Goal: Task Accomplishment & Management: Complete application form

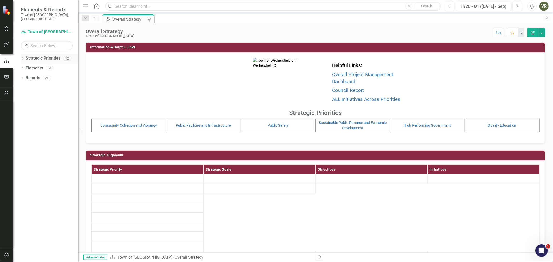
click at [24, 58] on icon "Dropdown" at bounding box center [23, 59] width 4 height 3
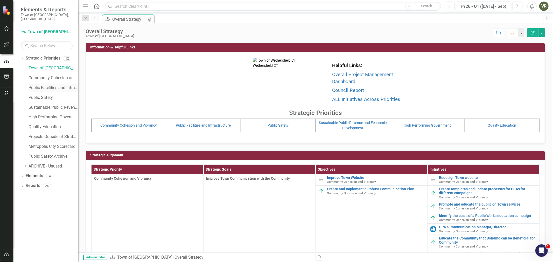
click at [37, 85] on link "Public Facilities and Infrastructure" at bounding box center [53, 88] width 49 height 6
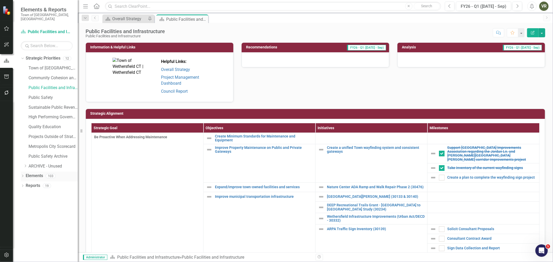
click at [22, 175] on icon "Dropdown" at bounding box center [23, 176] width 4 height 3
click at [44, 203] on link "Initiative Initiatives" at bounding box center [40, 206] width 25 height 6
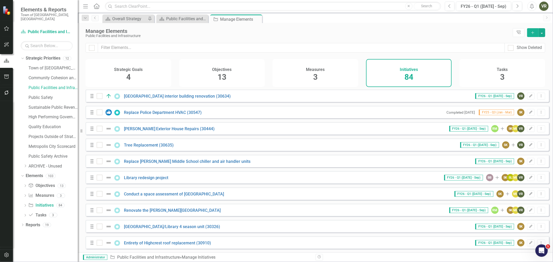
click at [534, 32] on icon "Add" at bounding box center [533, 33] width 5 height 4
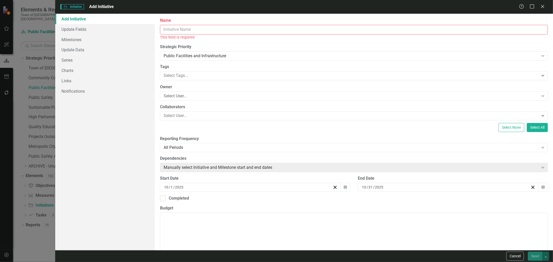
click at [281, 30] on input "Name" at bounding box center [354, 30] width 388 height 10
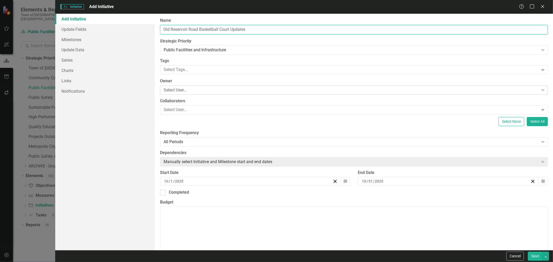
type input "Old Reservoir Road Basketball Court Updates"
click at [190, 88] on div "Select User..." at bounding box center [351, 90] width 375 height 6
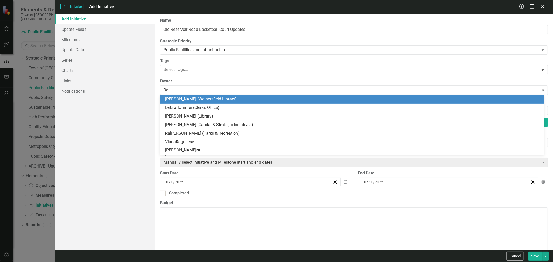
type input "Rac"
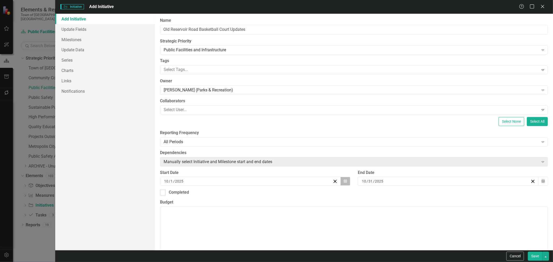
click at [345, 182] on button "Calendar" at bounding box center [346, 181] width 10 height 9
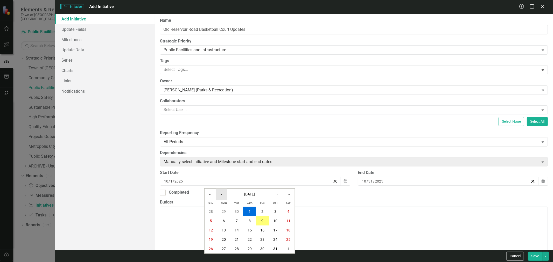
click at [220, 193] on button "‹" at bounding box center [221, 194] width 11 height 11
click at [222, 223] on button "8" at bounding box center [223, 221] width 13 height 9
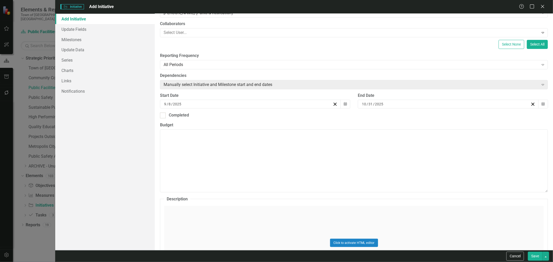
scroll to position [86, 0]
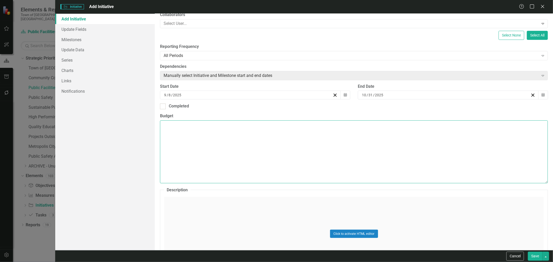
click at [216, 154] on textarea "Budget" at bounding box center [354, 152] width 388 height 63
type textarea "$25,000"
click at [538, 259] on button "Save" at bounding box center [535, 256] width 15 height 9
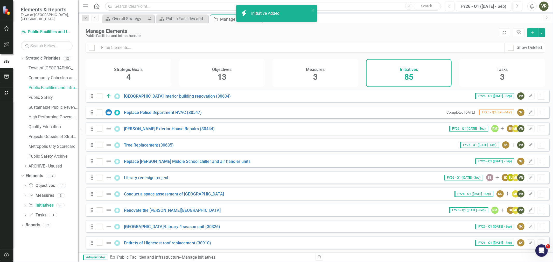
click at [530, 34] on button "Add" at bounding box center [532, 32] width 11 height 9
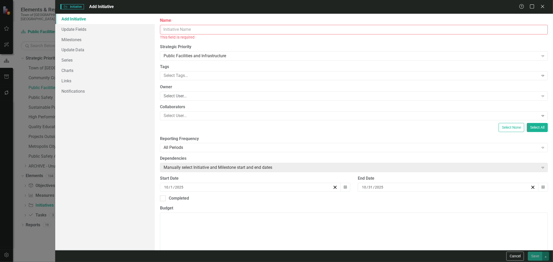
click at [185, 28] on input "Name" at bounding box center [354, 30] width 388 height 10
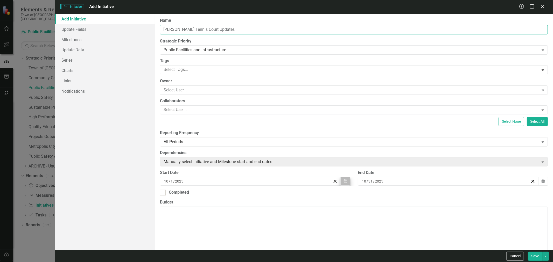
type input "[PERSON_NAME] Tennis Court Updates"
click at [345, 186] on button "Calendar" at bounding box center [346, 181] width 10 height 9
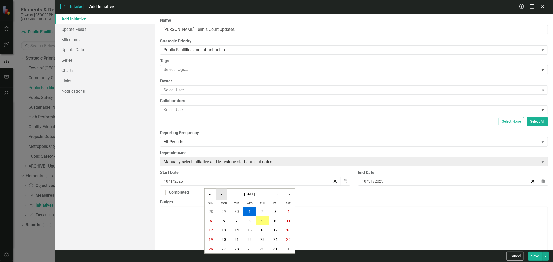
click at [217, 195] on button "‹" at bounding box center [221, 194] width 11 height 11
click at [226, 221] on button "8" at bounding box center [223, 221] width 13 height 9
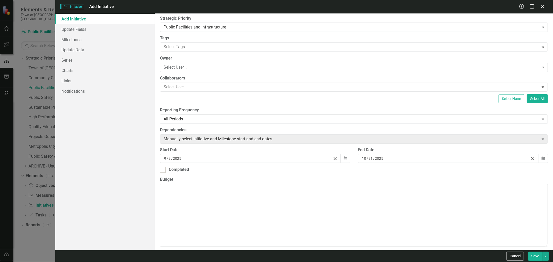
scroll to position [58, 0]
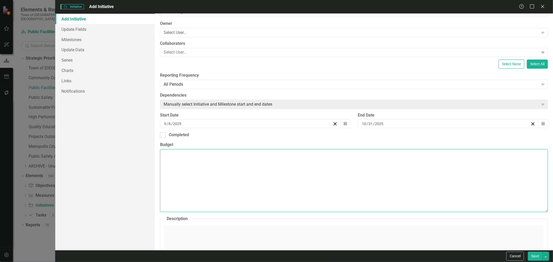
click at [230, 184] on textarea "Budget" at bounding box center [354, 180] width 388 height 63
type textarea "$45,000"
click at [77, 78] on link "Links" at bounding box center [105, 81] width 100 height 10
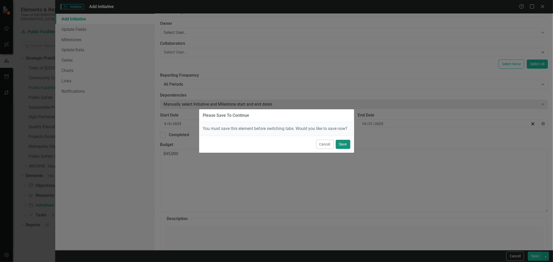
click at [346, 145] on button "Save" at bounding box center [343, 144] width 15 height 9
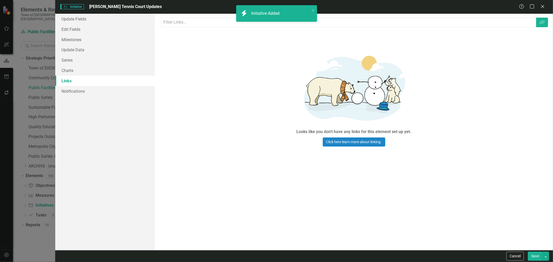
click at [72, 83] on link "Links" at bounding box center [105, 81] width 100 height 10
click at [545, 22] on icon "button" at bounding box center [542, 22] width 5 height 4
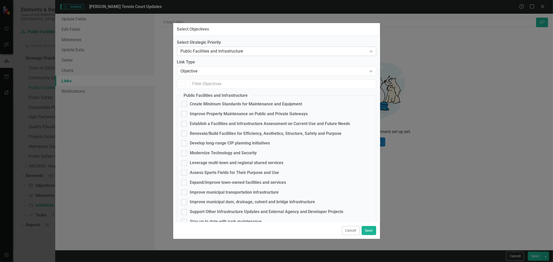
checkbox input "false"
click at [197, 71] on div "Objective" at bounding box center [274, 71] width 186 height 6
click at [203, 133] on div "Renovate/Build Facilities for Efficiency, Aesthetics, Structure, Safety and Pur…" at bounding box center [266, 134] width 152 height 6
click at [185, 133] on input "Renovate/Build Facilities for Efficiency, Aesthetics, Structure, Safety and Pur…" at bounding box center [182, 132] width 3 height 3
checkbox input "true"
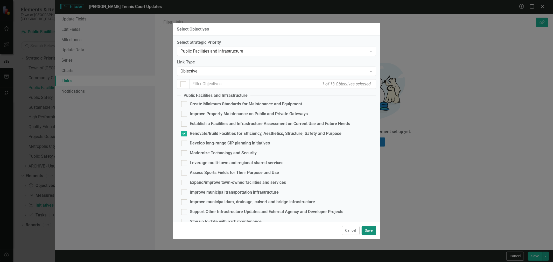
click at [364, 228] on button "Save" at bounding box center [369, 230] width 15 height 9
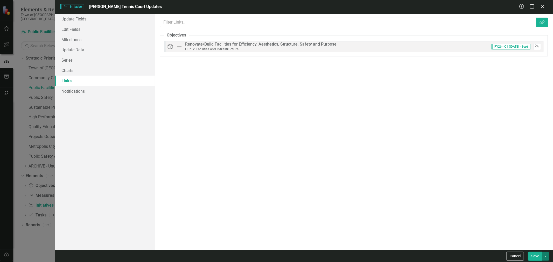
click at [543, 255] on button "button" at bounding box center [546, 256] width 7 height 9
click at [539, 256] on button "Save" at bounding box center [535, 256] width 15 height 9
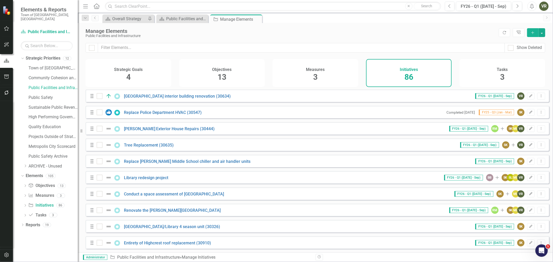
scroll to position [1245, 0]
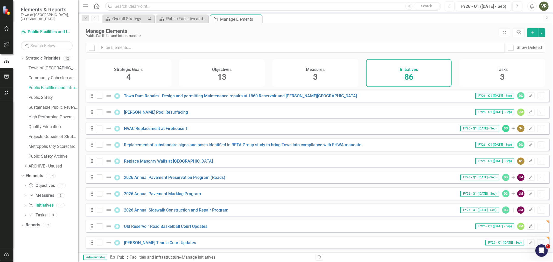
click at [529, 225] on icon "Edit" at bounding box center [531, 226] width 4 height 3
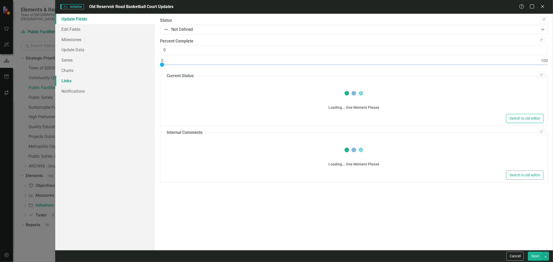
drag, startPoint x: 74, startPoint y: 81, endPoint x: 85, endPoint y: 79, distance: 10.4
click at [74, 81] on link "Links" at bounding box center [105, 81] width 100 height 10
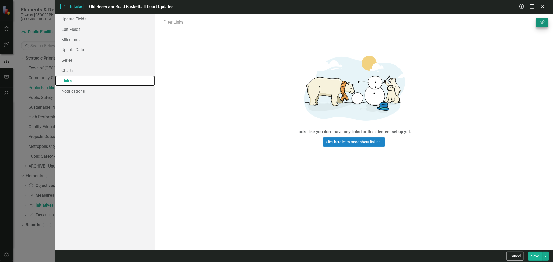
scroll to position [0, 0]
click at [542, 24] on icon "Link Tag" at bounding box center [542, 22] width 5 height 4
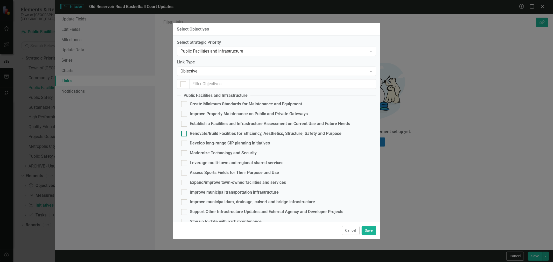
click at [198, 131] on div "Renovate/Build Facilities for Efficiency, Aesthetics, Structure, Safety and Pur…" at bounding box center [266, 134] width 152 height 6
click at [185, 131] on input "Renovate/Build Facilities for Efficiency, Aesthetics, Structure, Safety and Pur…" at bounding box center [182, 132] width 3 height 3
checkbox input "true"
click at [370, 227] on button "Save" at bounding box center [369, 230] width 15 height 9
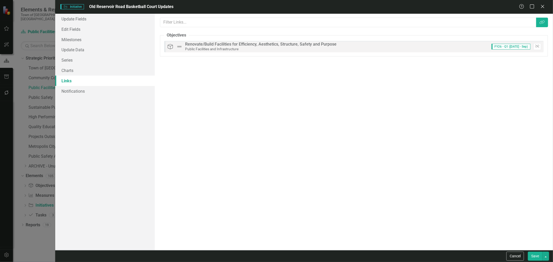
click at [534, 255] on button "Save" at bounding box center [535, 256] width 15 height 9
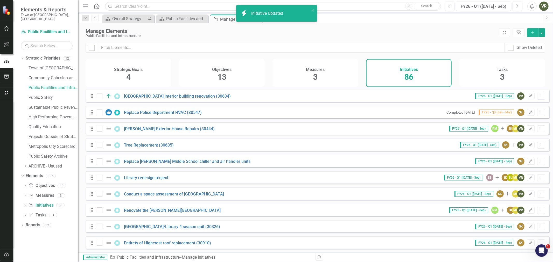
scroll to position [1245, 0]
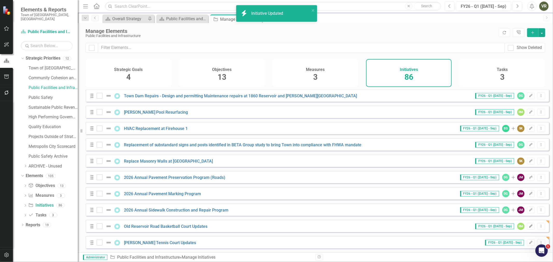
click at [529, 227] on icon "Edit" at bounding box center [531, 226] width 4 height 3
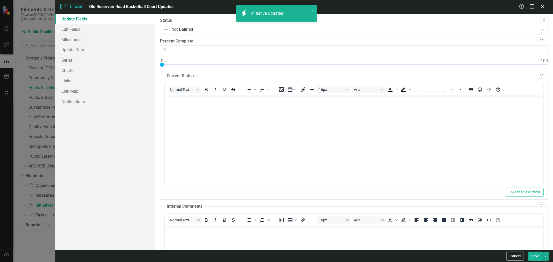
scroll to position [0, 0]
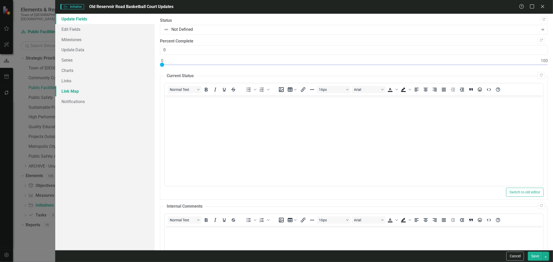
click at [76, 89] on link "Link Map" at bounding box center [105, 91] width 100 height 10
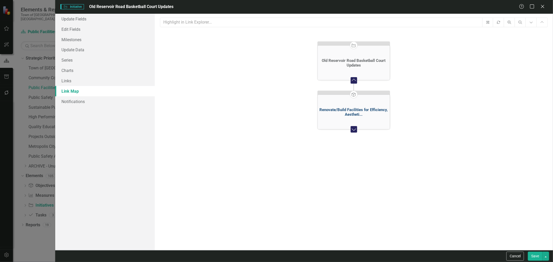
click at [364, 113] on div "Renovate/Build Facilities for Efficiency, Aestheti..." at bounding box center [354, 112] width 70 height 9
click at [90, 84] on link "Links" at bounding box center [105, 81] width 100 height 10
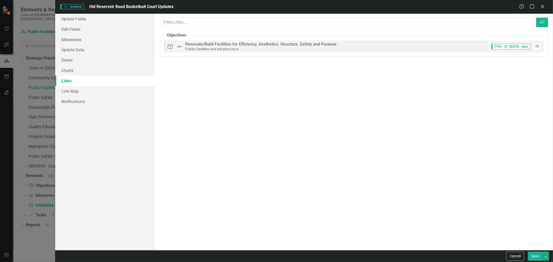
click at [536, 48] on icon "Unlink" at bounding box center [538, 46] width 4 height 3
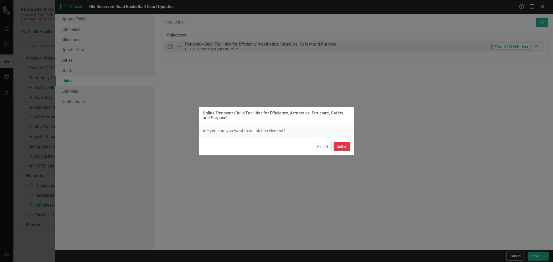
click at [343, 147] on button "Unlink" at bounding box center [342, 146] width 17 height 9
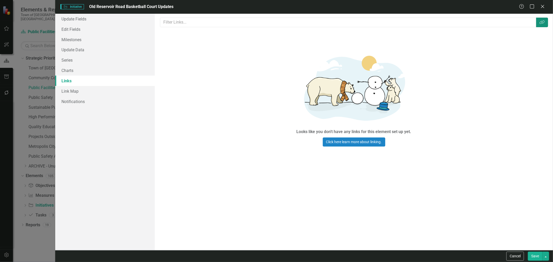
click at [543, 23] on icon "Link Tag" at bounding box center [542, 22] width 5 height 4
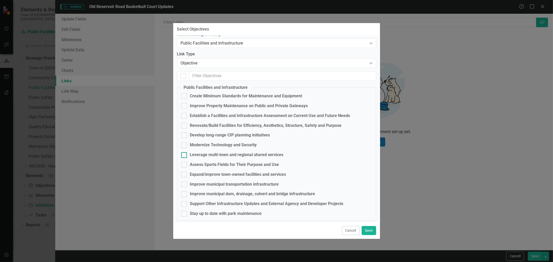
scroll to position [12, 0]
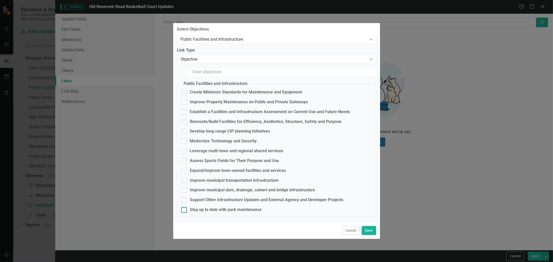
click at [214, 212] on div "Stay up to date with park maintenance" at bounding box center [226, 210] width 72 height 6
click at [185, 211] on input "Stay up to date with park maintenance" at bounding box center [182, 208] width 3 height 3
click at [214, 212] on div "Stay up to date with park maintenance" at bounding box center [226, 210] width 72 height 6
click at [185, 211] on input "Stay up to date with park maintenance" at bounding box center [182, 208] width 3 height 3
checkbox input "false"
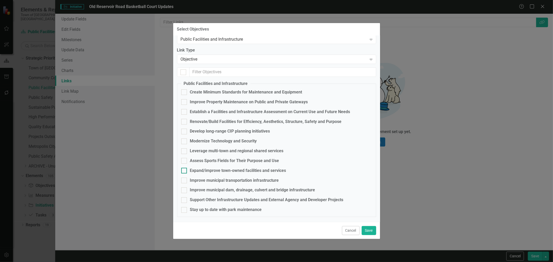
click at [214, 170] on div "Expand/improve town-owned facilities and services" at bounding box center [238, 171] width 96 height 6
click at [185, 170] on input "Expand/improve town-owned facilities and services" at bounding box center [182, 169] width 3 height 3
checkbox input "true"
click at [369, 230] on button "Save" at bounding box center [369, 230] width 15 height 9
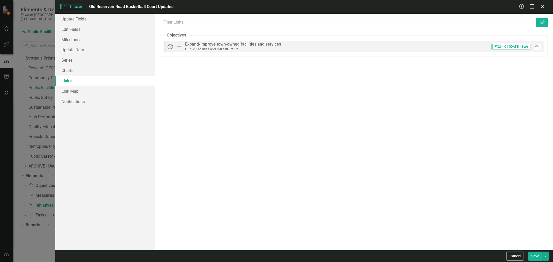
click at [535, 255] on button "Save" at bounding box center [535, 256] width 15 height 9
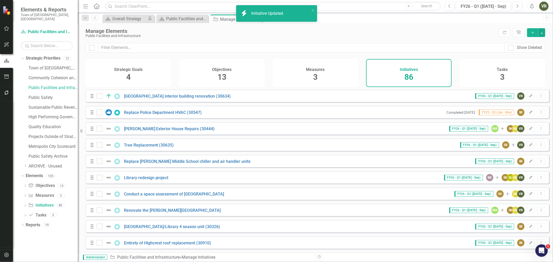
scroll to position [1245, 0]
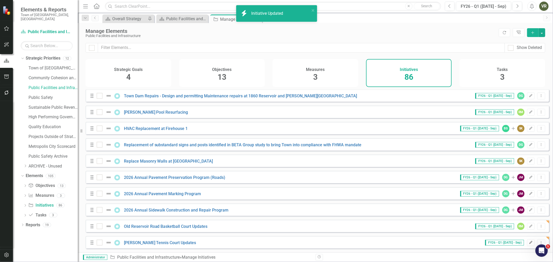
click at [527, 242] on button "Edit" at bounding box center [531, 243] width 8 height 7
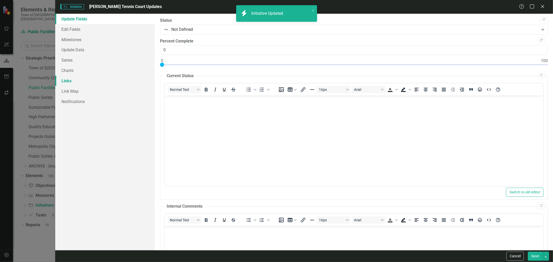
scroll to position [0, 0]
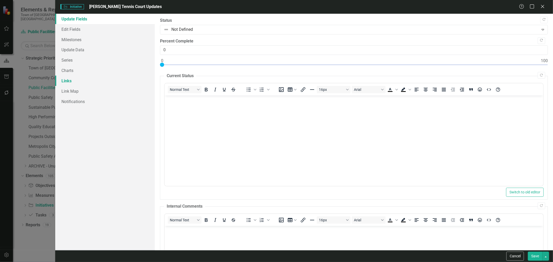
click at [75, 82] on link "Links" at bounding box center [105, 81] width 100 height 10
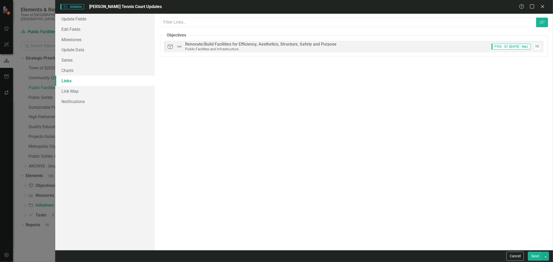
click at [538, 45] on icon "Unlink" at bounding box center [538, 46] width 4 height 3
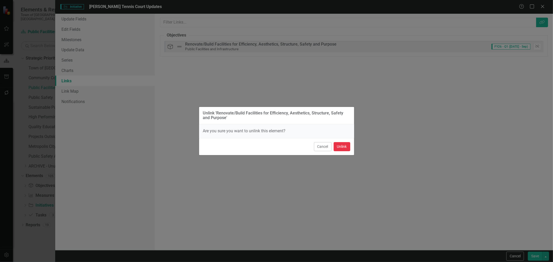
click at [343, 145] on button "Unlink" at bounding box center [342, 146] width 17 height 9
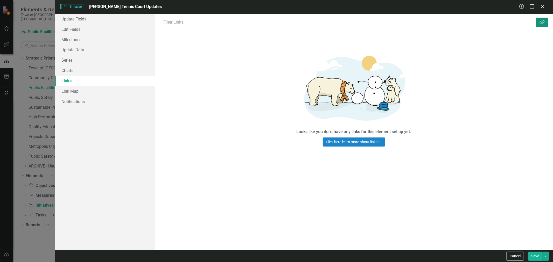
click at [544, 21] on icon "Link Tag" at bounding box center [542, 22] width 5 height 4
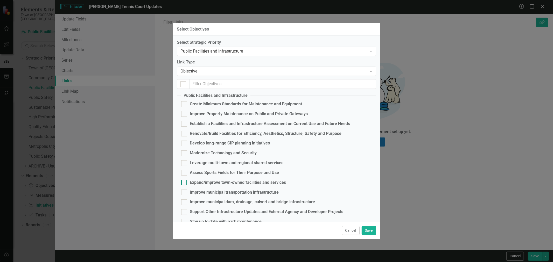
click at [228, 183] on div "Expand/improve town-owned facilities and services" at bounding box center [238, 183] width 96 height 6
click at [185, 183] on input "Expand/improve town-owned facilities and services" at bounding box center [182, 181] width 3 height 3
checkbox input "true"
click at [364, 230] on button "Save" at bounding box center [369, 230] width 15 height 9
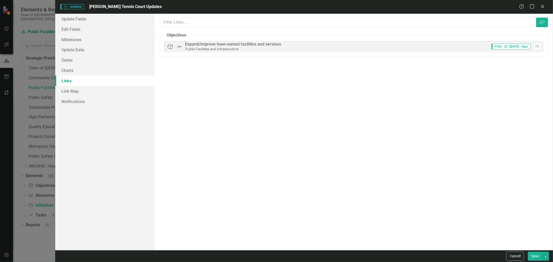
click at [537, 261] on div "Cancel Save" at bounding box center [304, 257] width 498 height 12
click at [535, 258] on button "Save" at bounding box center [535, 256] width 15 height 9
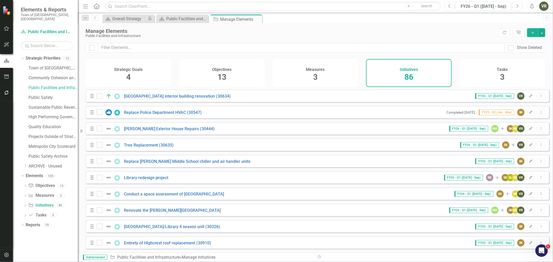
scroll to position [1245, 0]
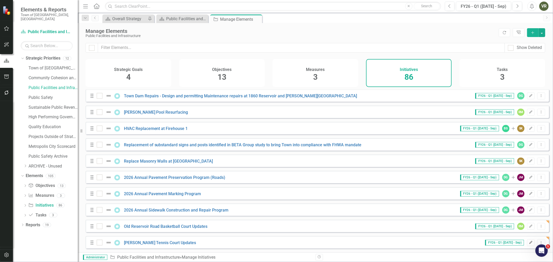
click at [529, 242] on icon "Edit" at bounding box center [531, 242] width 4 height 3
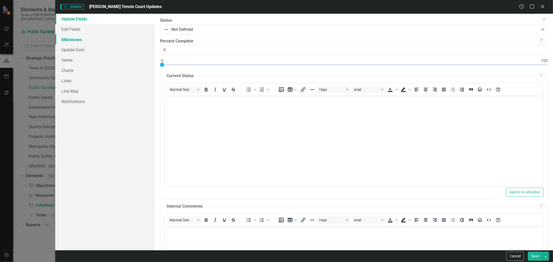
scroll to position [0, 0]
click at [87, 26] on link "Edit Fields" at bounding box center [105, 29] width 100 height 10
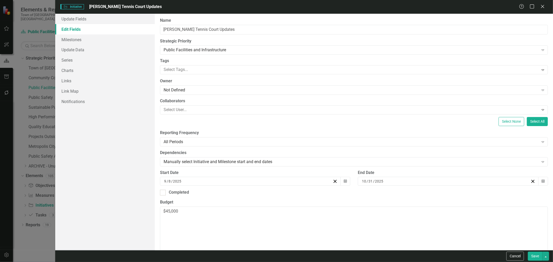
click at [87, 26] on link "Edit Fields" at bounding box center [105, 29] width 100 height 10
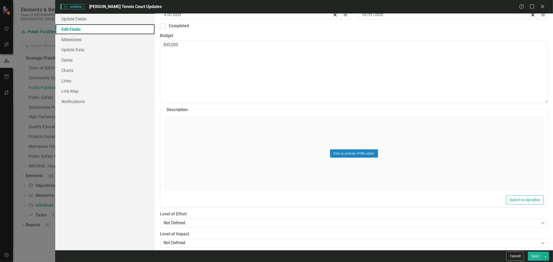
scroll to position [209, 0]
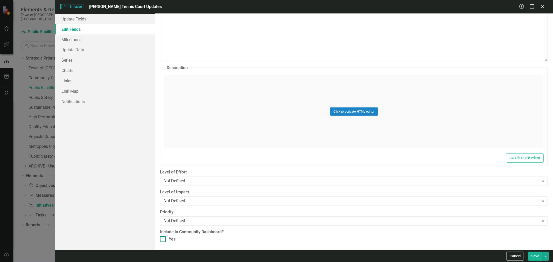
click at [165, 240] on div at bounding box center [163, 240] width 6 height 6
click at [163, 240] on input "Yes" at bounding box center [161, 238] width 3 height 3
checkbox input "true"
click at [534, 259] on button "Save" at bounding box center [535, 256] width 15 height 9
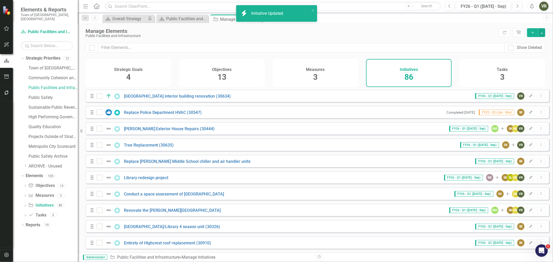
click at [338, 30] on div "Manage Elements" at bounding box center [291, 31] width 411 height 6
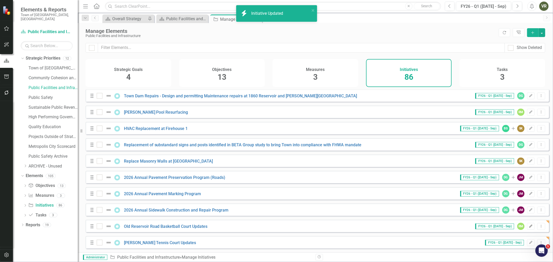
click at [530, 229] on button "Edit" at bounding box center [531, 226] width 8 height 7
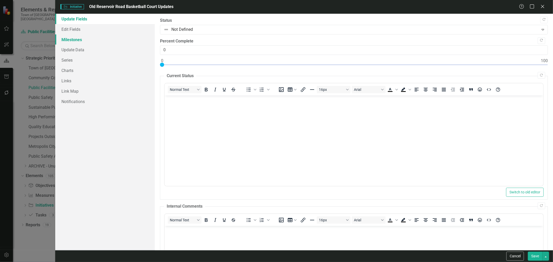
scroll to position [0, 0]
click at [74, 29] on link "Edit Fields" at bounding box center [105, 29] width 100 height 10
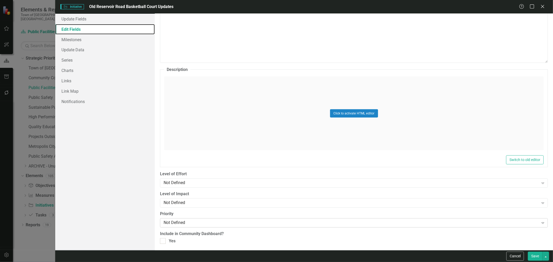
scroll to position [209, 0]
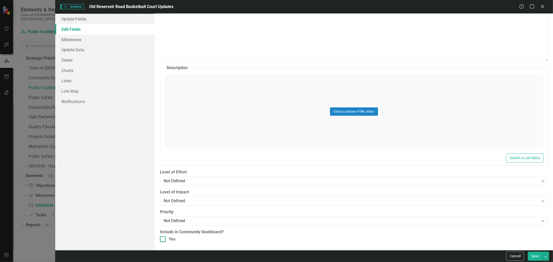
click at [165, 238] on div at bounding box center [163, 240] width 6 height 6
click at [163, 238] on input "Yes" at bounding box center [161, 238] width 3 height 3
checkbox input "true"
click at [532, 254] on button "Save" at bounding box center [535, 256] width 15 height 9
